Goal: Contribute content

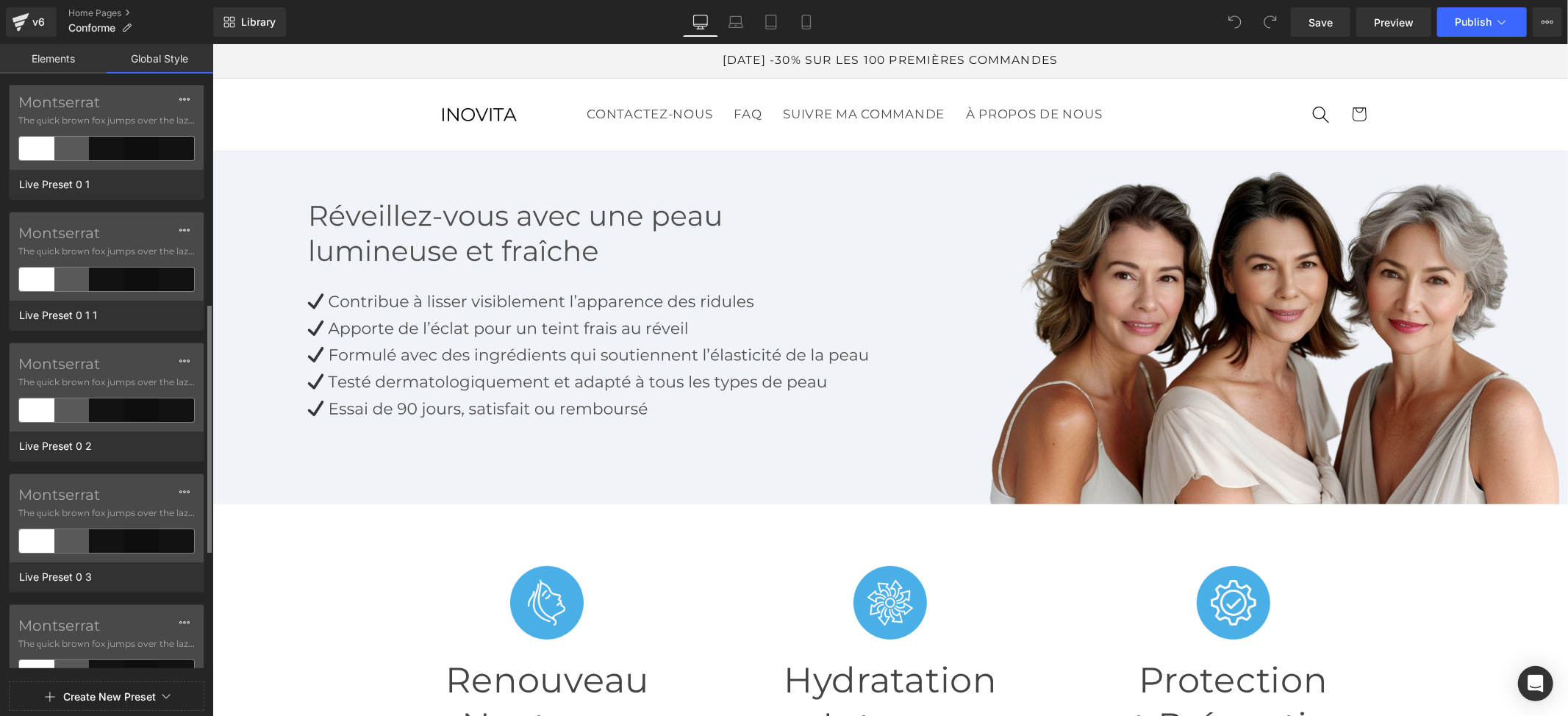
scroll to position [822, 0]
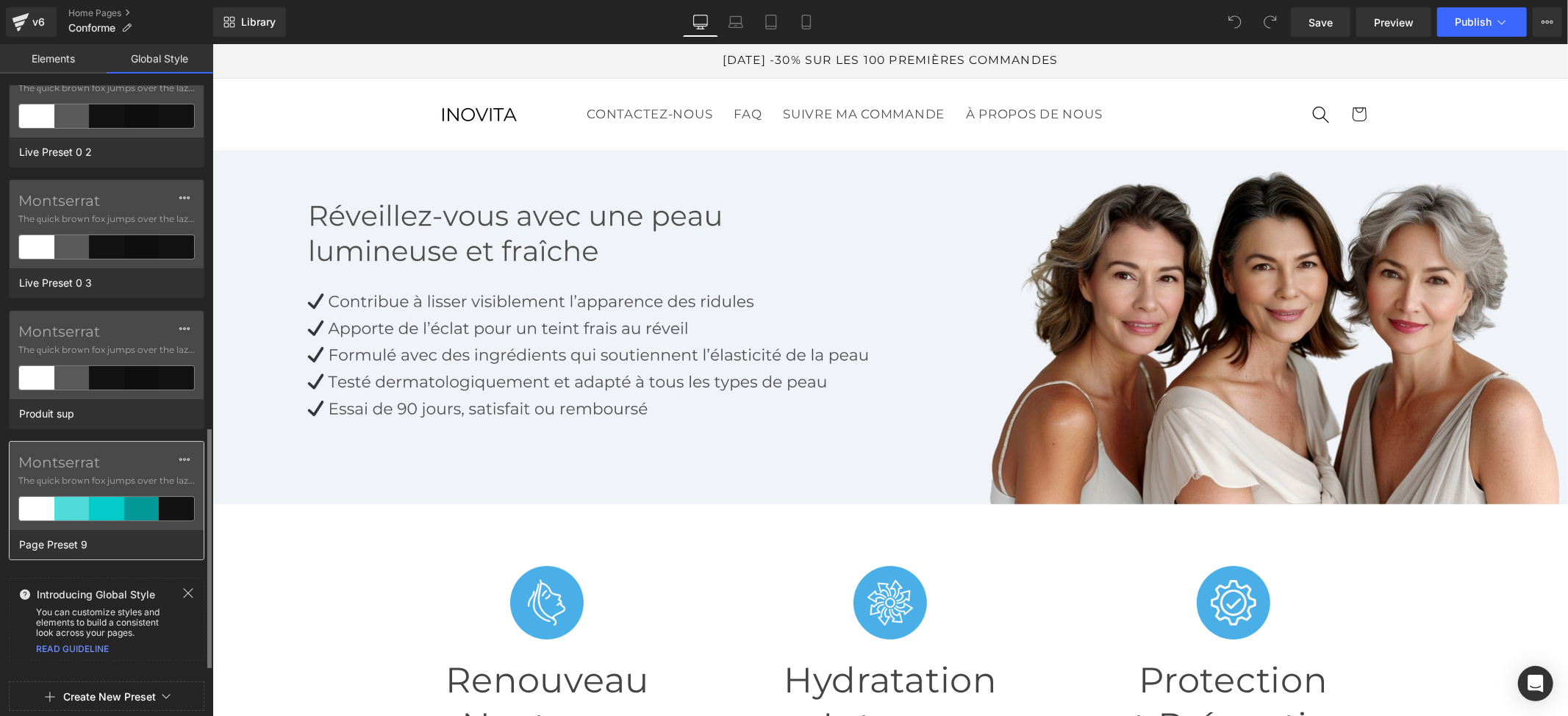
click at [99, 466] on label "Montserrat" at bounding box center [106, 462] width 176 height 17
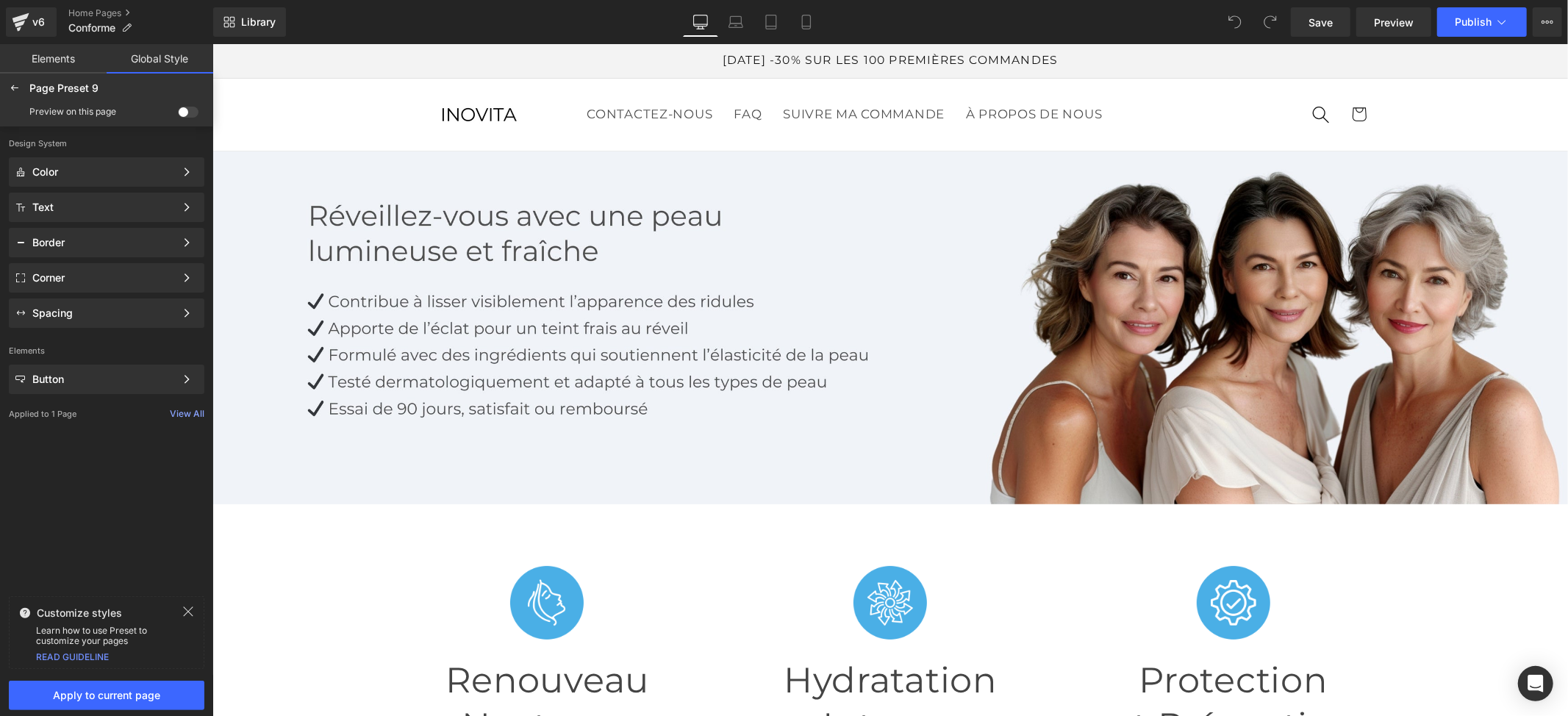
click at [188, 115] on span at bounding box center [188, 112] width 21 height 11
click at [178, 115] on input "checkbox" at bounding box center [178, 115] width 0 height 0
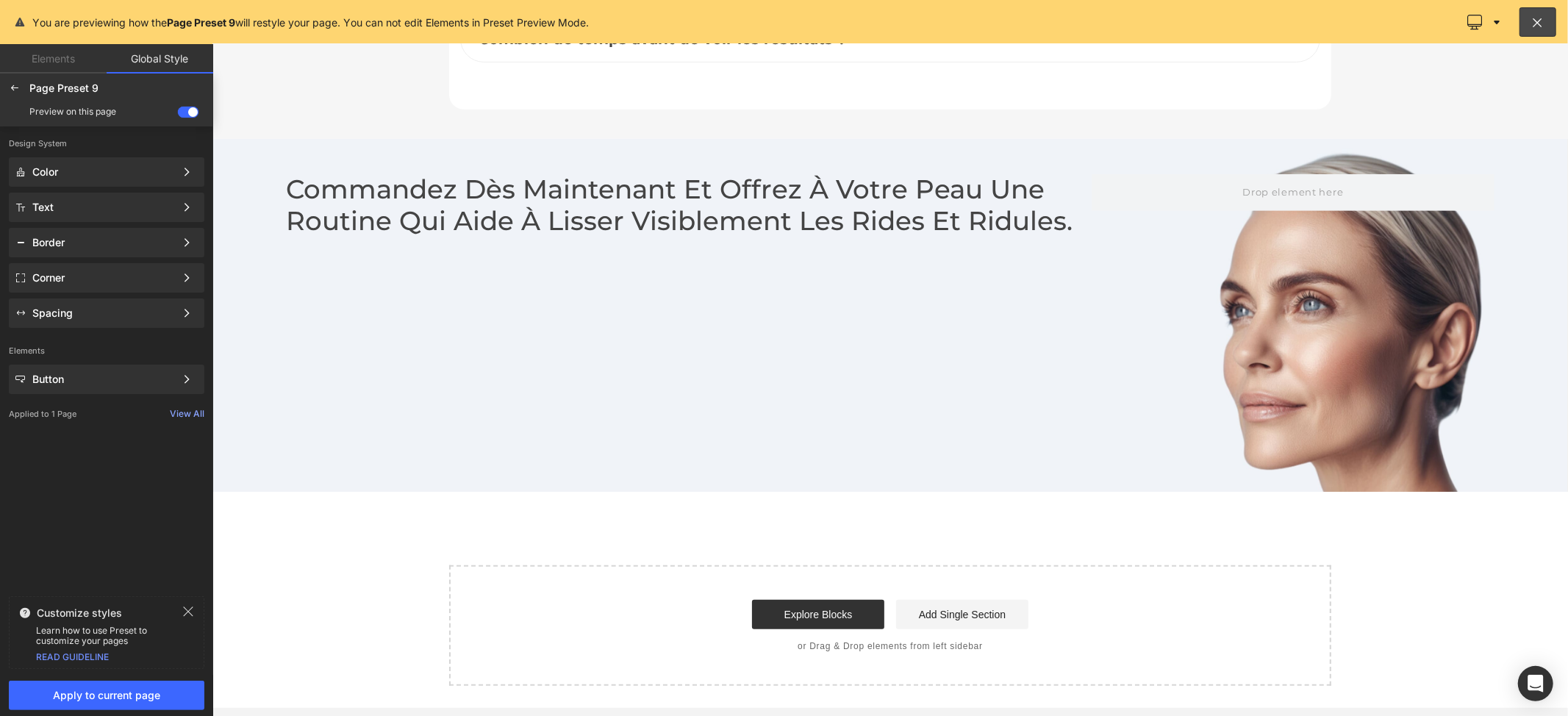
scroll to position [5292, 0]
click at [115, 694] on span "Apply to current page" at bounding box center [106, 695] width 178 height 12
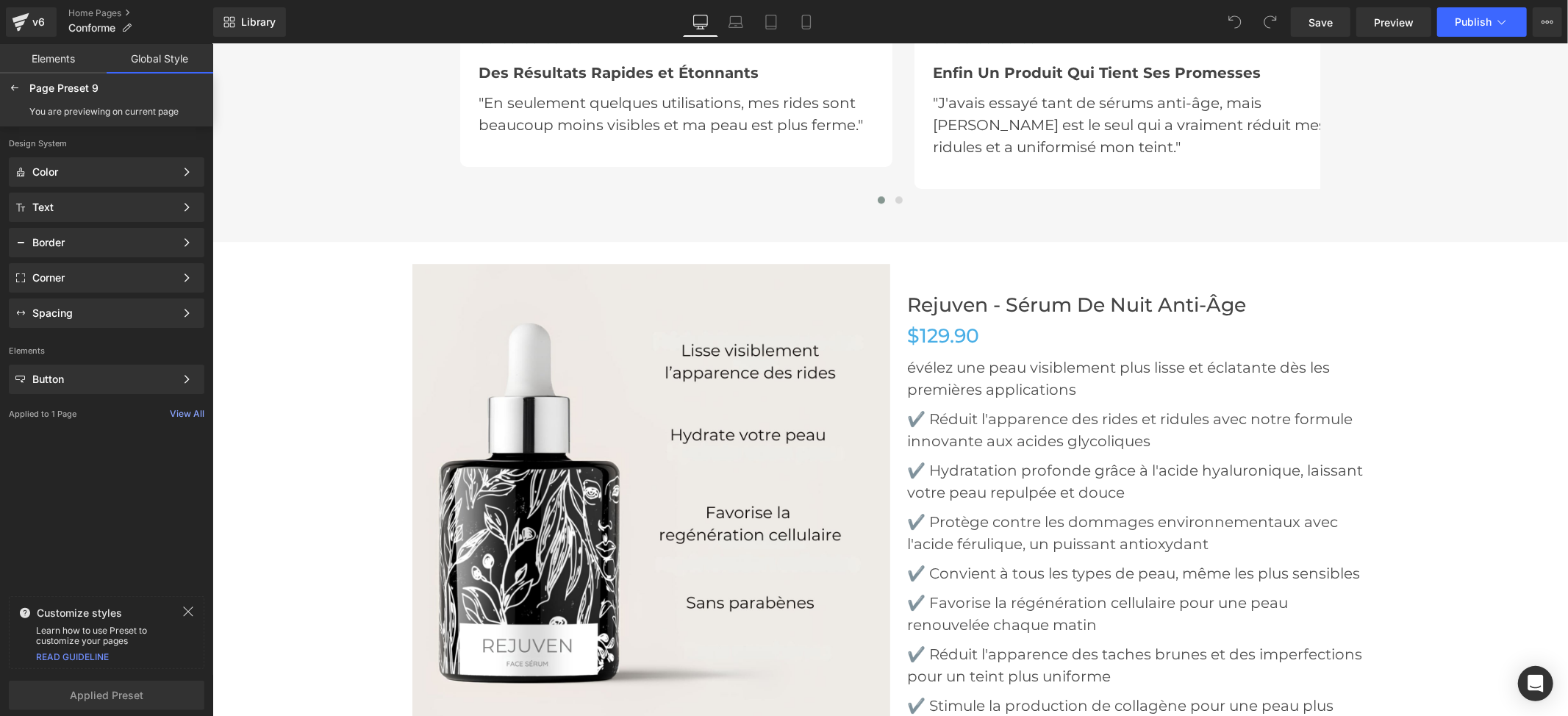
scroll to position [3754, 0]
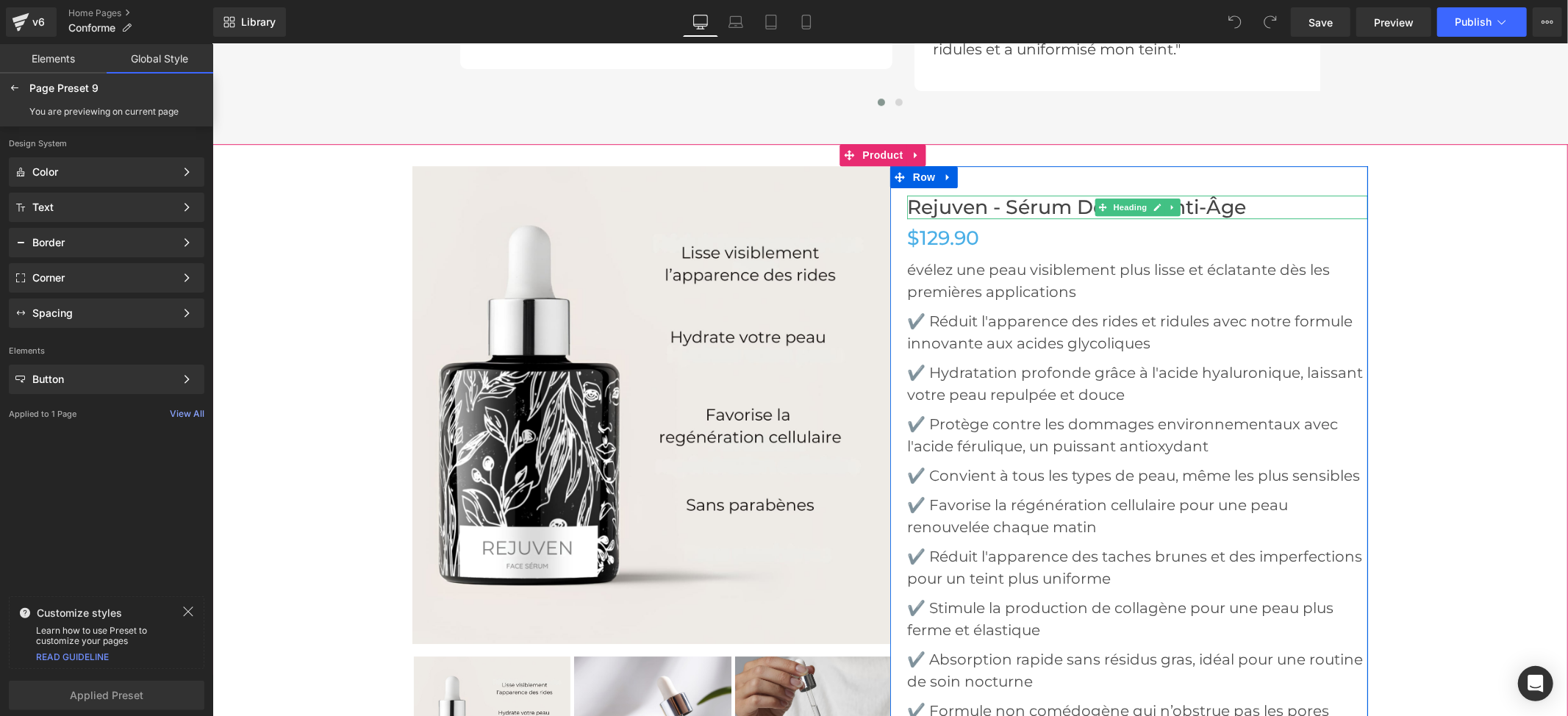
click at [1000, 201] on h3 "Rejuven - Sérum de nuit Anti-Âge" at bounding box center [1136, 206] width 461 height 24
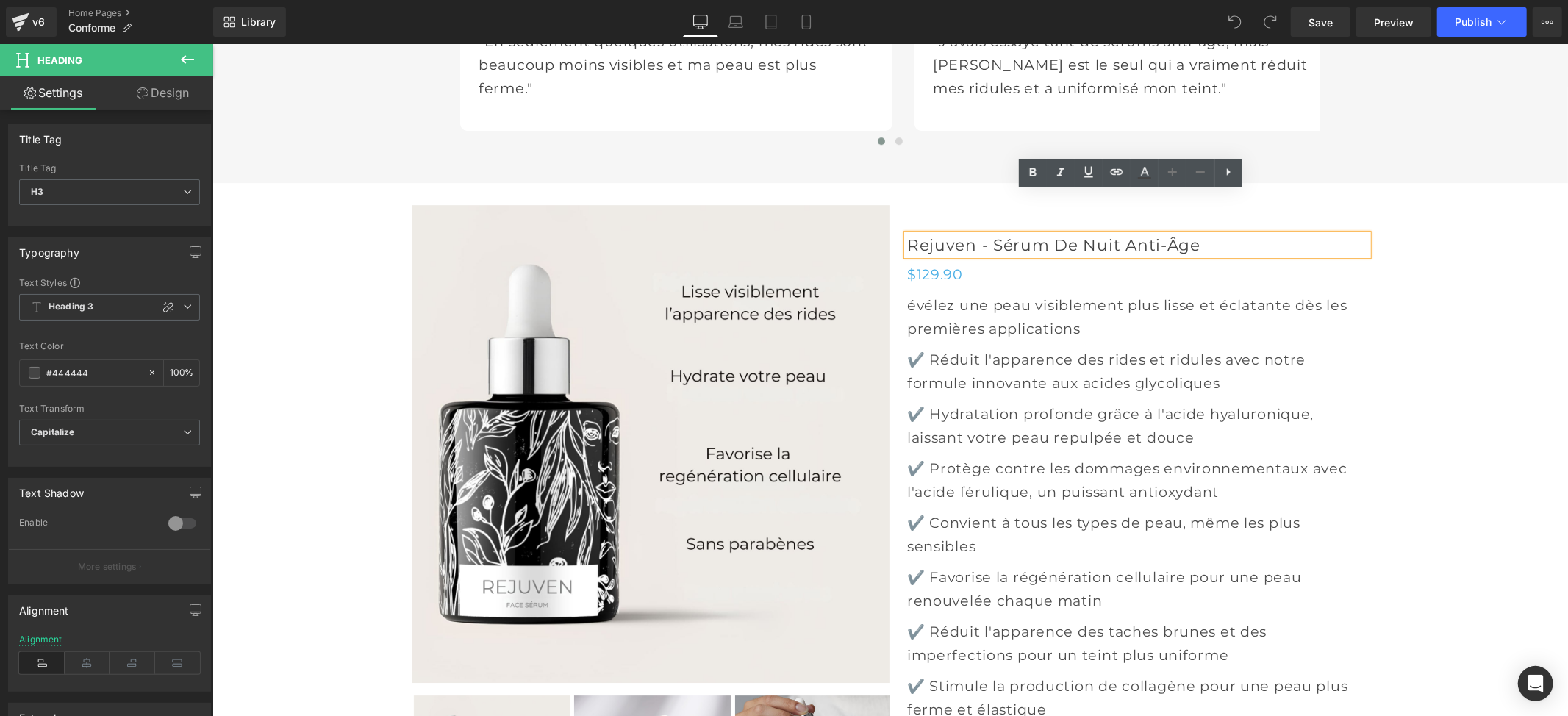
click at [1004, 234] on h3 "Rejuven - Sérum de nuit Anti-Âge" at bounding box center [1136, 244] width 461 height 21
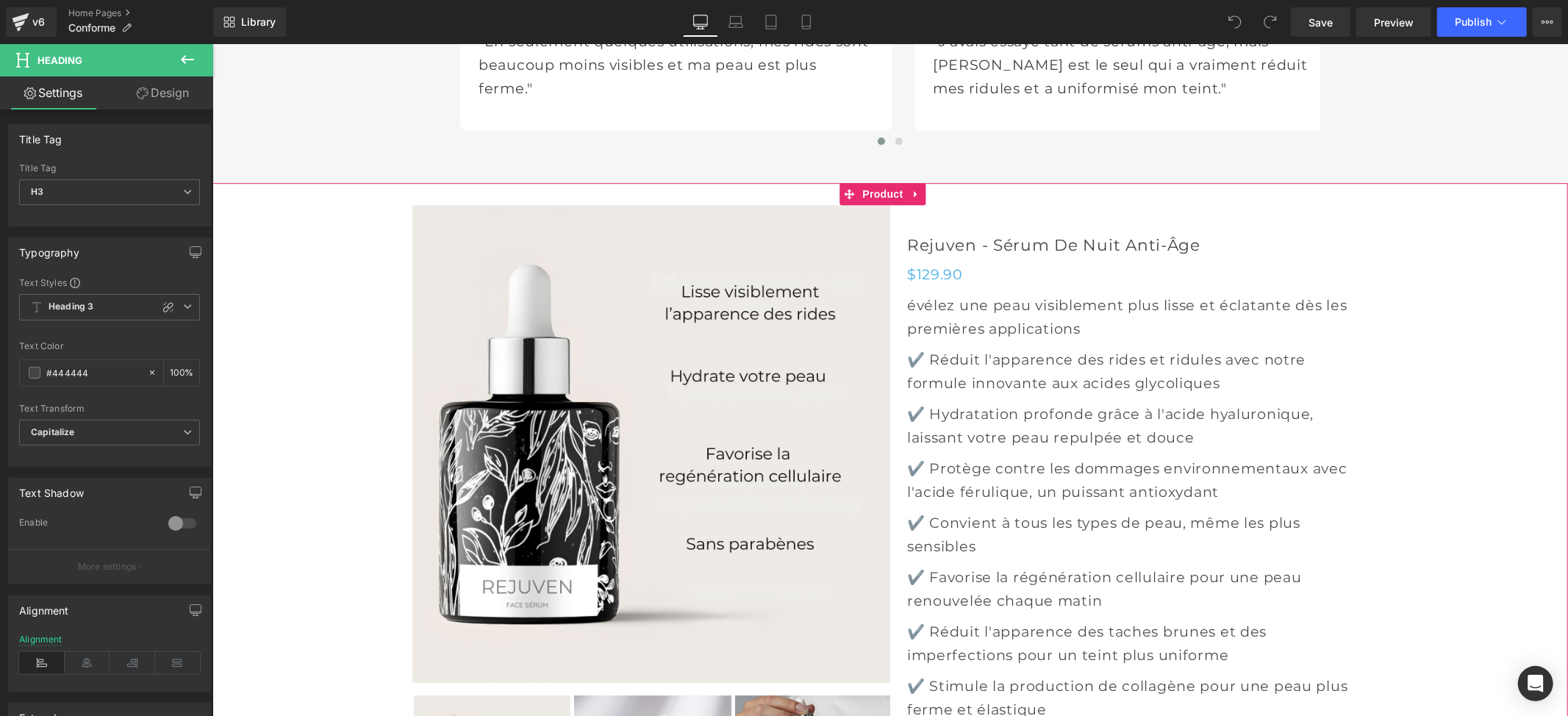
click at [1512, 221] on div "Sale Off (P) Image ‹" at bounding box center [889, 693] width 1355 height 1022
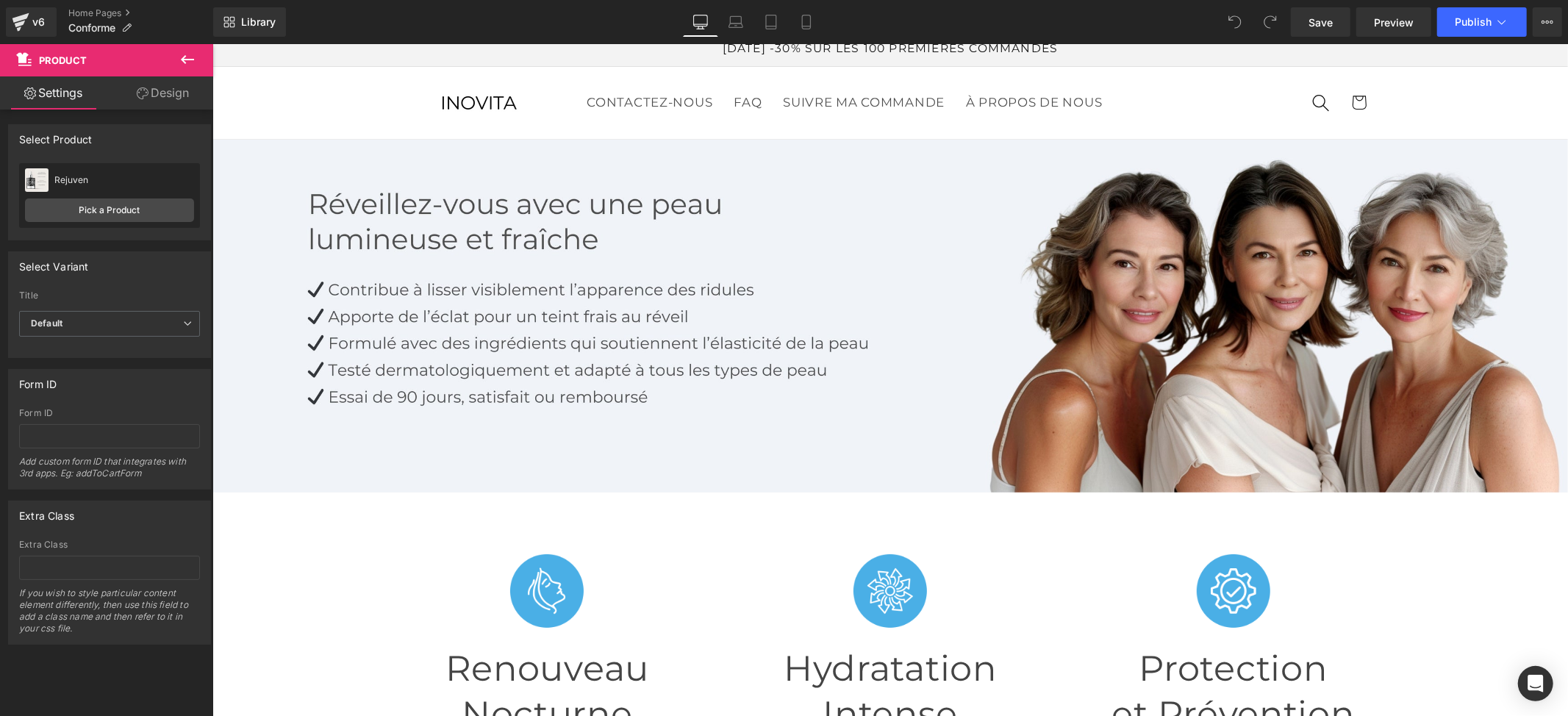
scroll to position [0, 0]
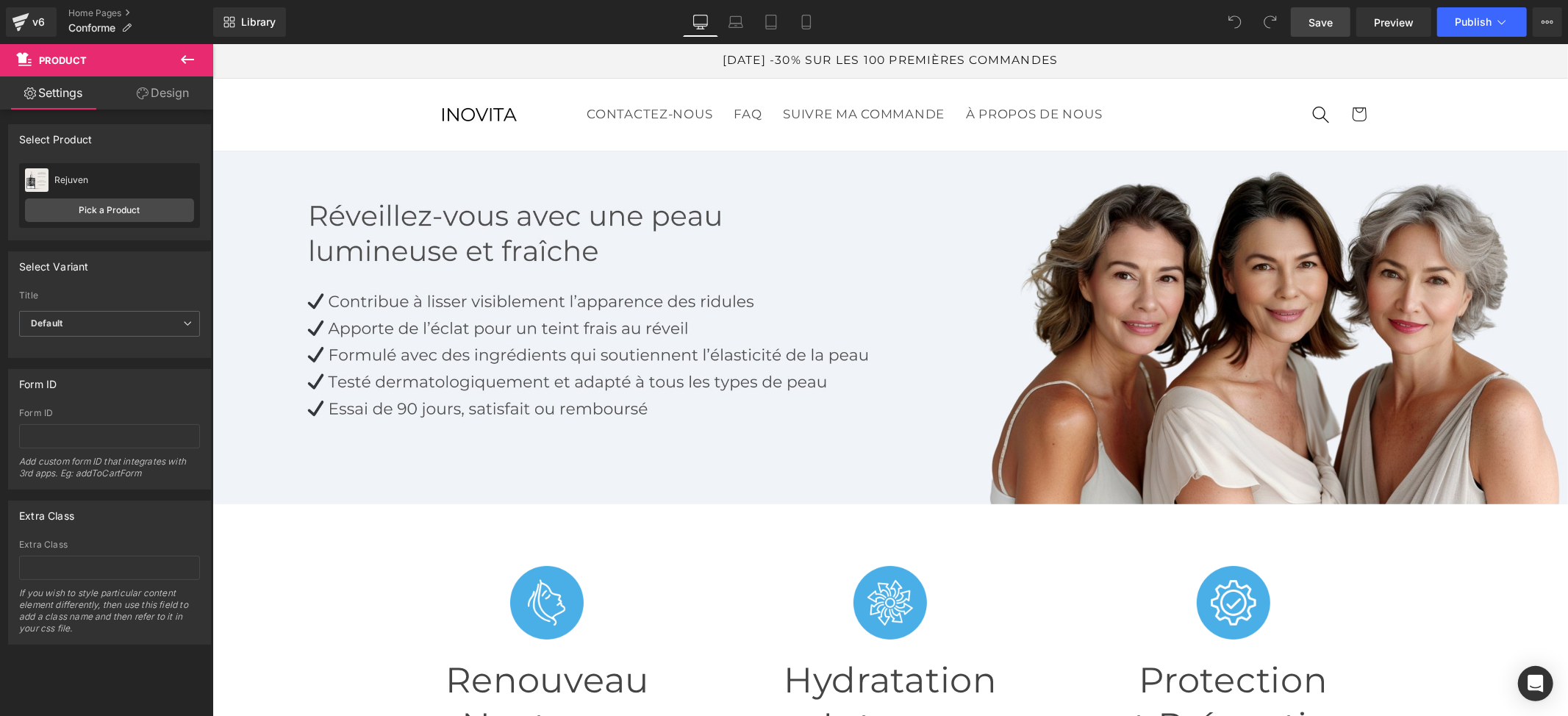
click at [1339, 21] on link "Save" at bounding box center [1320, 22] width 59 height 29
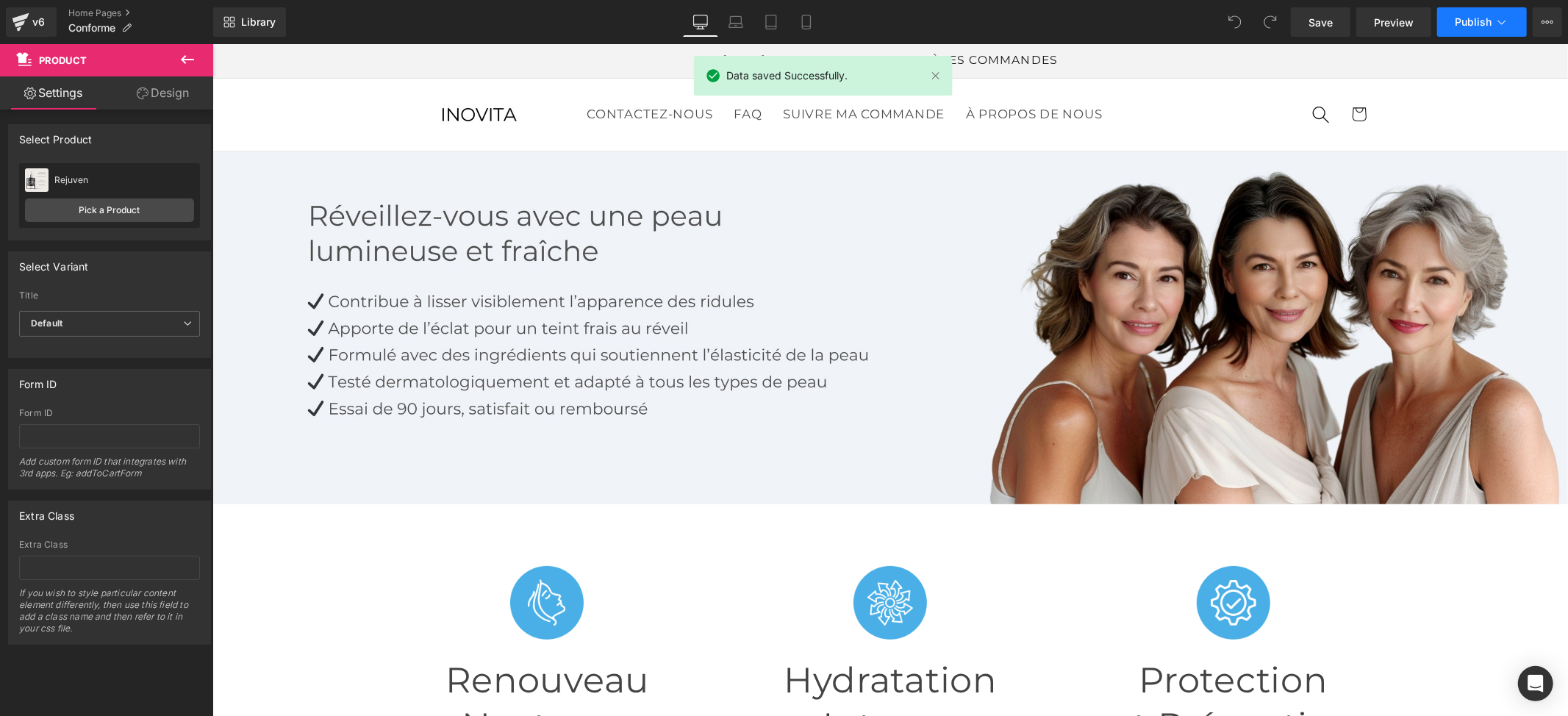
click at [1494, 17] on button "Publish" at bounding box center [1482, 22] width 89 height 29
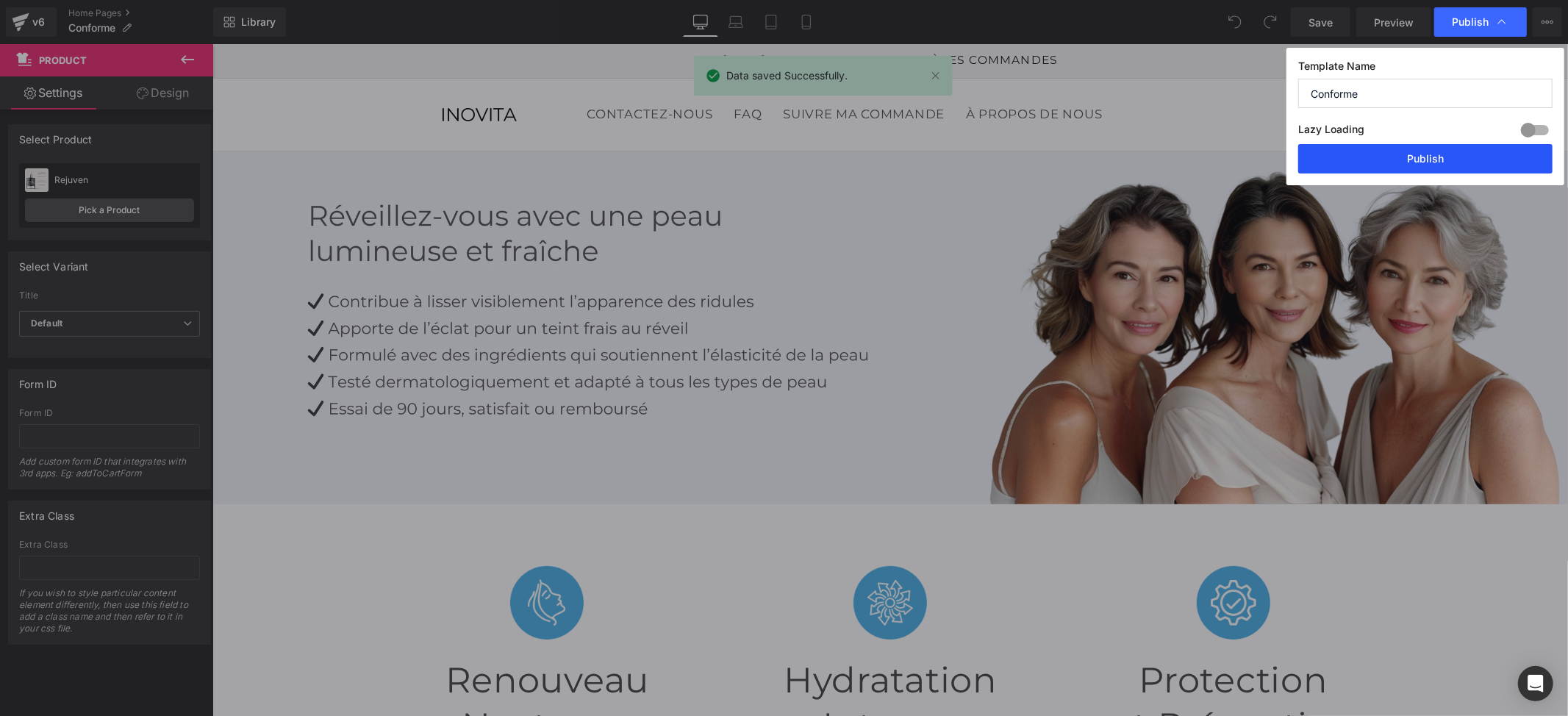
click at [1372, 150] on button "Publish" at bounding box center [1425, 159] width 254 height 29
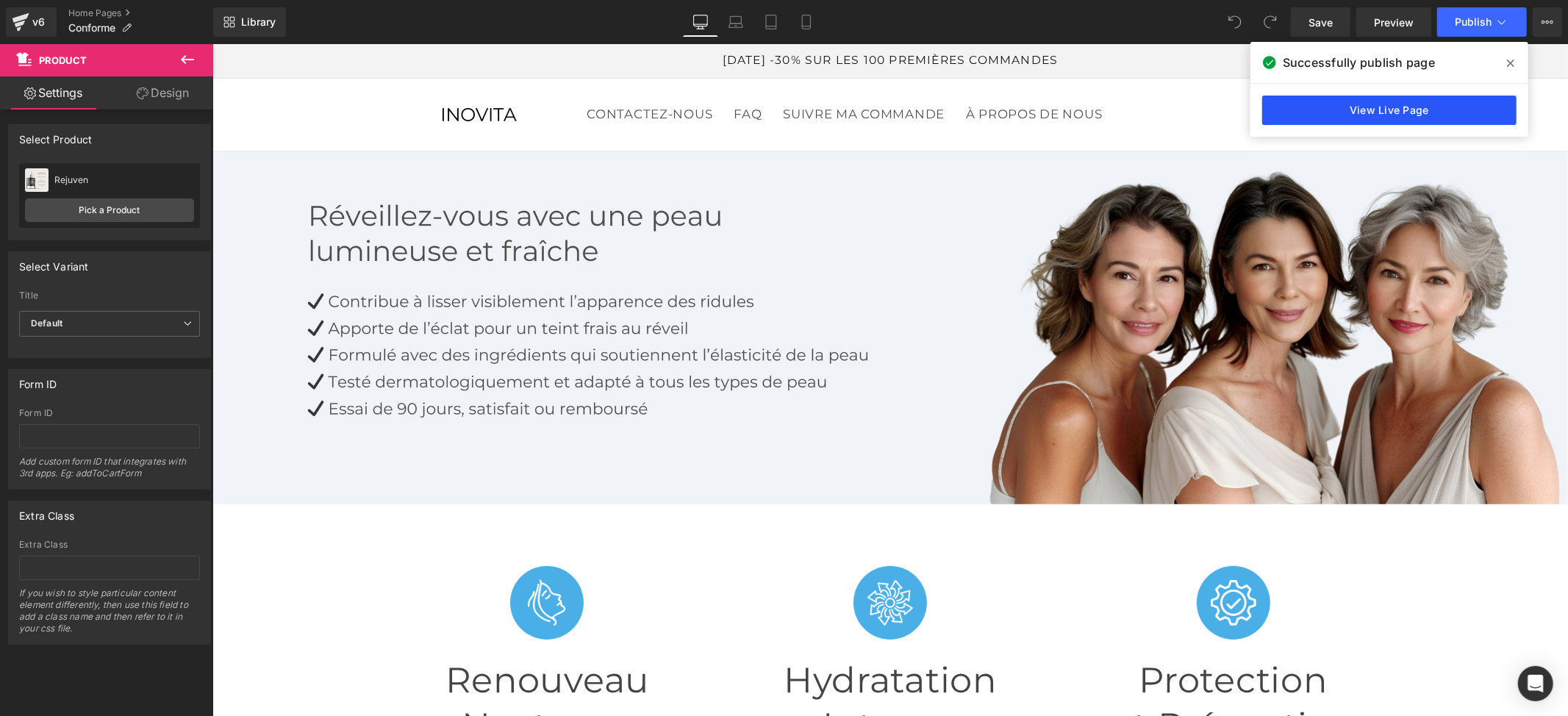
drag, startPoint x: 1184, startPoint y: 98, endPoint x: 1418, endPoint y: 115, distance: 234.6
click at [1418, 115] on link "View Live Page" at bounding box center [1389, 111] width 254 height 29
